Goal: Information Seeking & Learning: Find specific fact

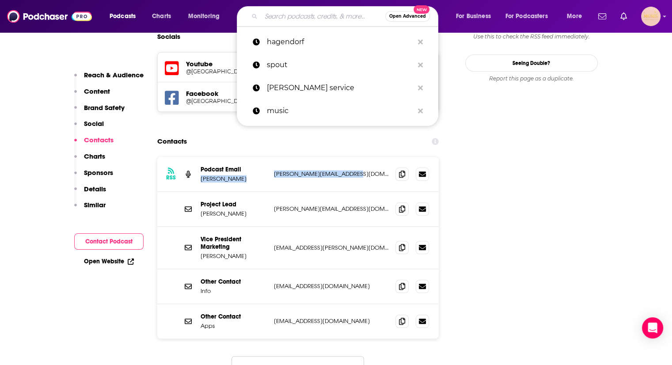
click at [293, 18] on input "Search podcasts, credits, & more..." at bounding box center [323, 16] width 124 height 14
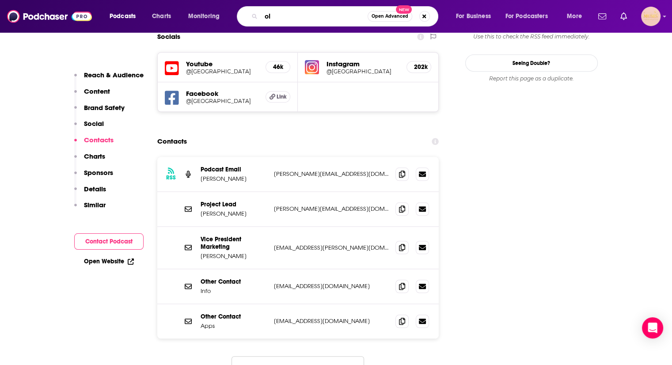
type input "o"
type input "[PERSON_NAME]"
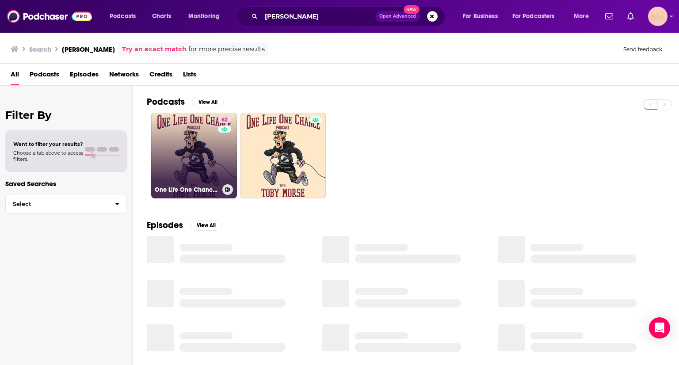
click at [218, 154] on div "62" at bounding box center [225, 150] width 15 height 68
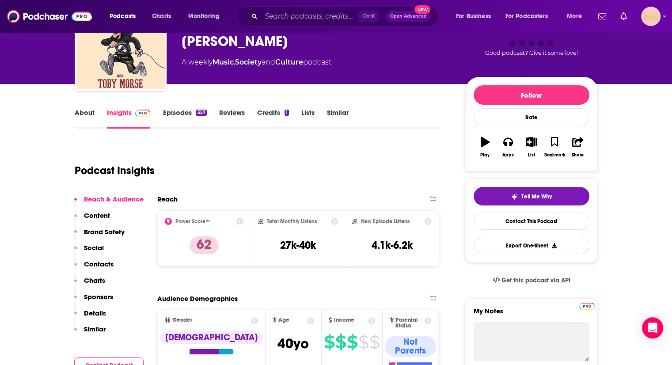
scroll to position [46, 0]
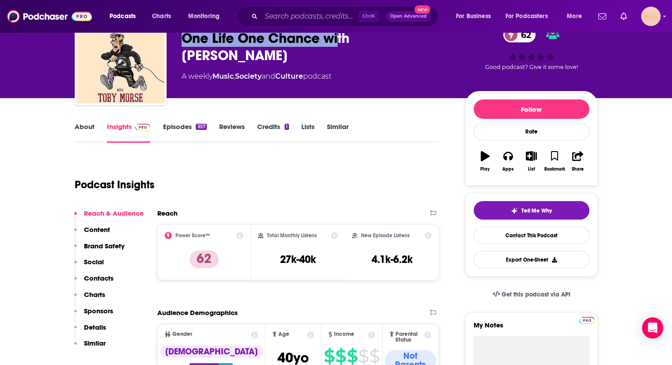
drag, startPoint x: 183, startPoint y: 35, endPoint x: 351, endPoint y: 37, distance: 168.4
click at [351, 37] on div "One Life One Chance with [PERSON_NAME] 62" at bounding box center [317, 47] width 270 height 34
click at [378, 74] on div "[PERSON_NAME] One Life One Chance with [PERSON_NAME] 62 A weekly Music , Societ…" at bounding box center [317, 56] width 270 height 71
click at [432, 42] on div "One Life One Chance with [PERSON_NAME] 62" at bounding box center [317, 47] width 270 height 34
drag, startPoint x: 432, startPoint y: 42, endPoint x: 191, endPoint y: 40, distance: 240.9
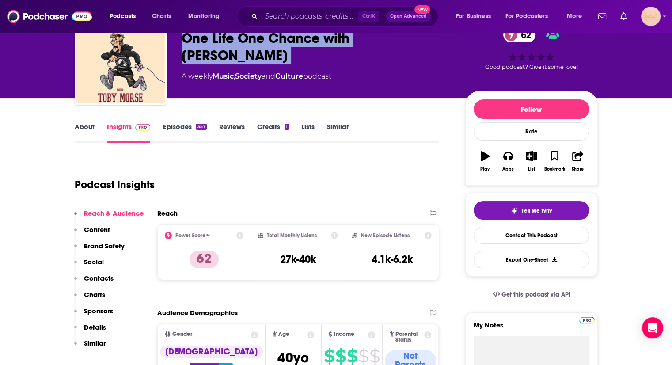
click at [191, 40] on div "One Life One Chance with [PERSON_NAME] 62" at bounding box center [317, 47] width 270 height 34
copy div "One Life One Chance with [PERSON_NAME] 62"
